Goal: Transaction & Acquisition: Purchase product/service

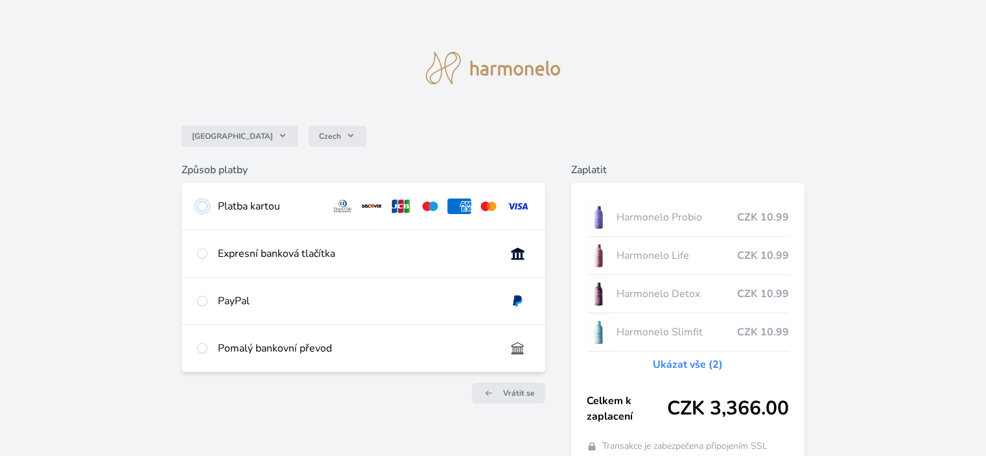
click at [202, 202] on input "radio" at bounding box center [202, 206] width 10 height 10
radio input "true"
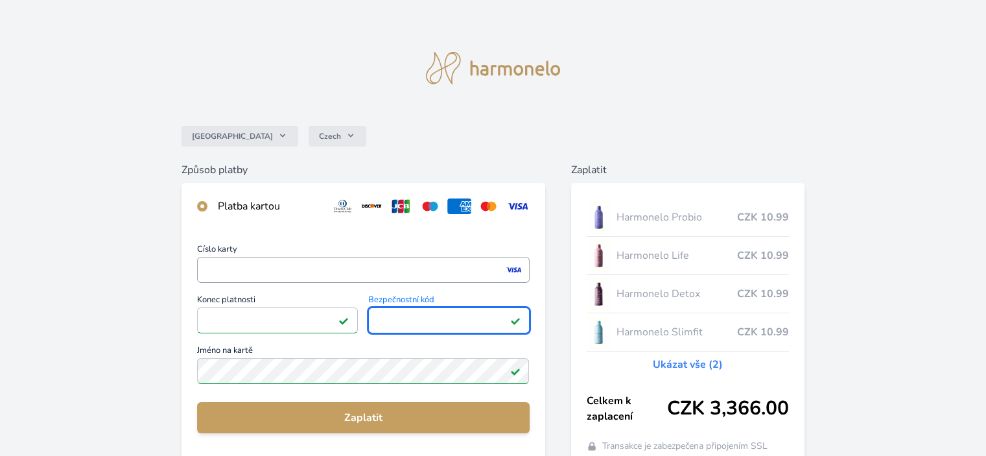
scroll to position [65, 0]
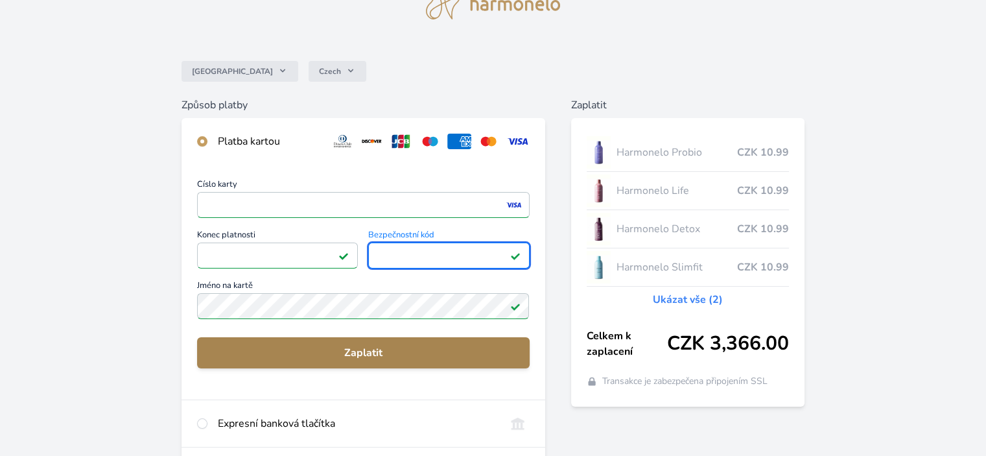
click at [337, 360] on span "Zaplatit" at bounding box center [363, 353] width 311 height 16
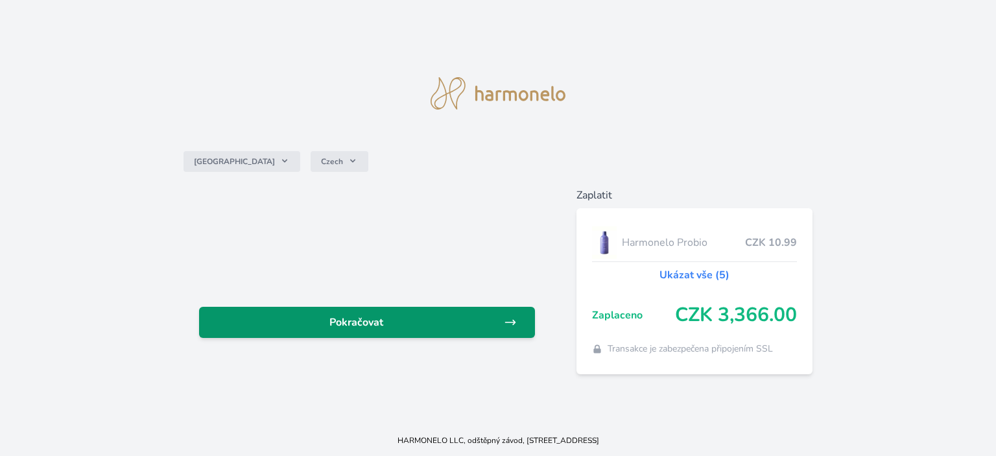
click at [411, 329] on span "Pokračovat" at bounding box center [356, 323] width 294 height 16
